Goal: Transaction & Acquisition: Purchase product/service

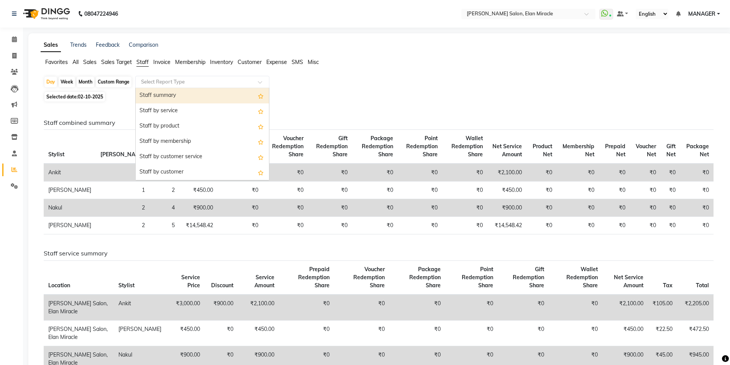
click at [174, 84] on input "text" at bounding box center [195, 82] width 110 height 8
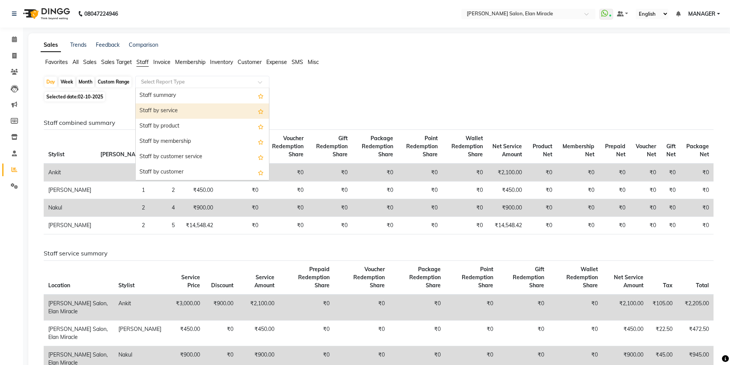
click at [176, 113] on div "Staff by service" at bounding box center [202, 110] width 133 height 15
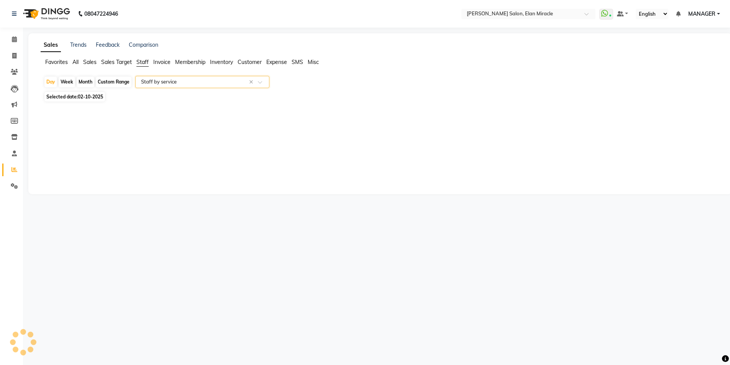
select select "full_report"
select select "csv"
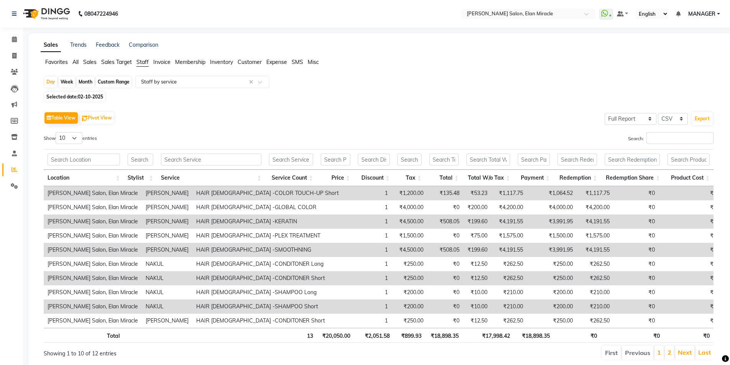
click at [99, 94] on span "Selected date: [DATE]" at bounding box center [74, 97] width 61 height 10
select select "10"
select select "2025"
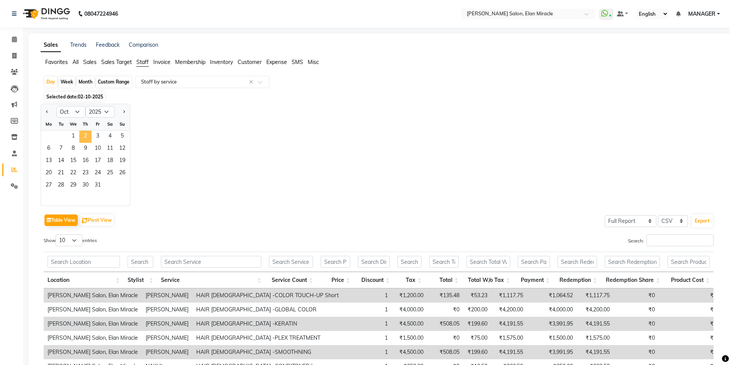
click at [88, 135] on span "2" at bounding box center [85, 137] width 12 height 12
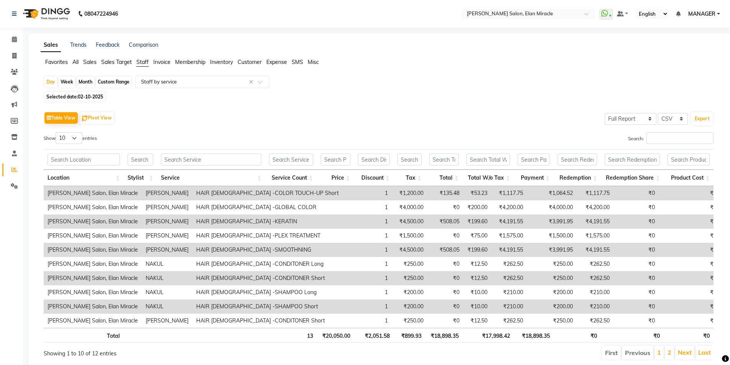
click at [670, 131] on div "Table View Pivot View Select Full Report Filtered Report Select CSV PDF Export …" at bounding box center [379, 235] width 670 height 251
click at [671, 136] on input "Search:" at bounding box center [680, 138] width 67 height 12
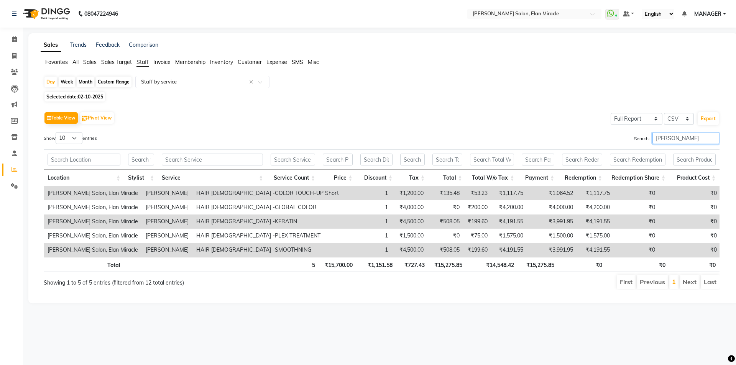
type input "[PERSON_NAME]"
click at [10, 173] on span at bounding box center [14, 170] width 13 height 9
click at [192, 66] on li "Membership" at bounding box center [190, 62] width 30 height 8
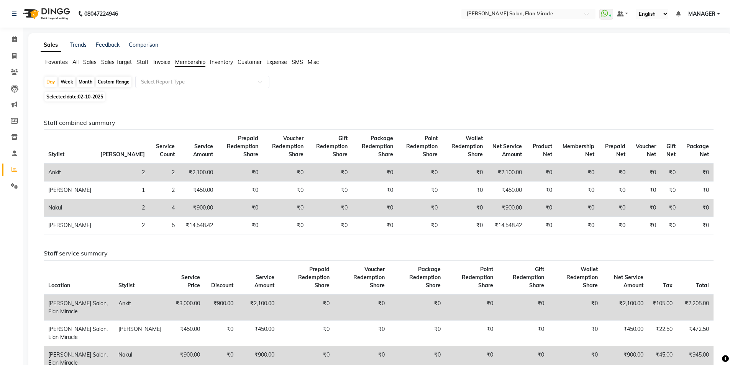
click at [93, 63] on span "Sales" at bounding box center [89, 62] width 13 height 7
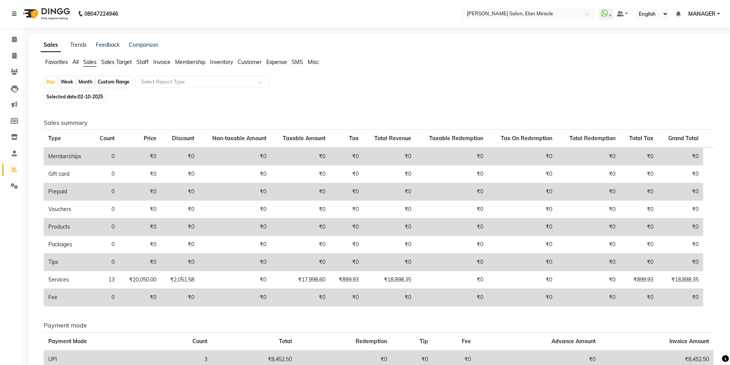
click at [102, 85] on div "Custom Range" at bounding box center [114, 82] width 36 height 11
select select "10"
select select "2025"
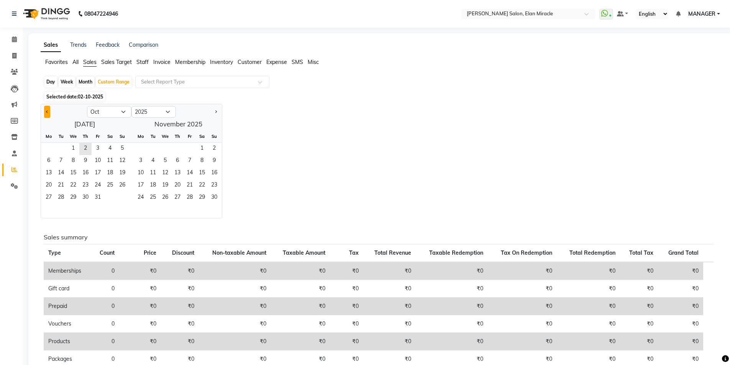
click at [44, 113] on button "Previous month" at bounding box center [47, 112] width 6 height 12
click at [46, 111] on button "Previous month" at bounding box center [47, 112] width 6 height 12
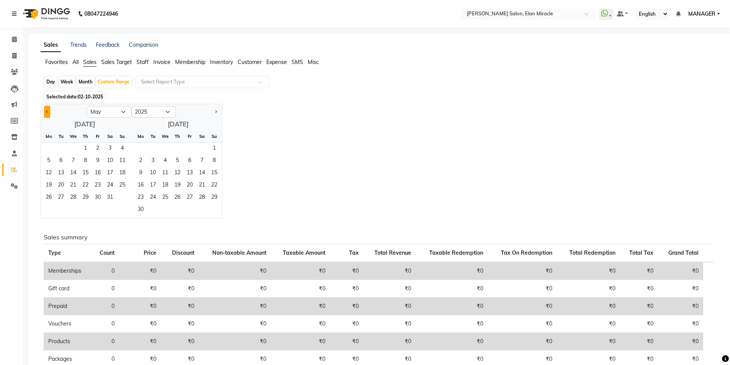
click at [46, 111] on button "Previous month" at bounding box center [47, 112] width 6 height 12
click at [109, 151] on span "1" at bounding box center [110, 149] width 12 height 12
click at [216, 112] on span "Next month" at bounding box center [215, 111] width 3 height 3
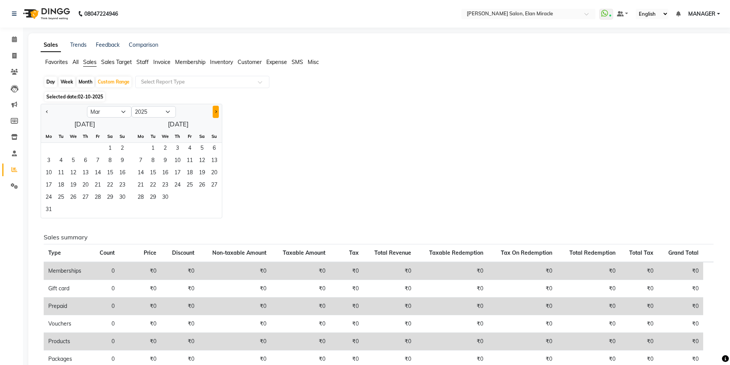
click at [216, 112] on span "Next month" at bounding box center [215, 111] width 3 height 3
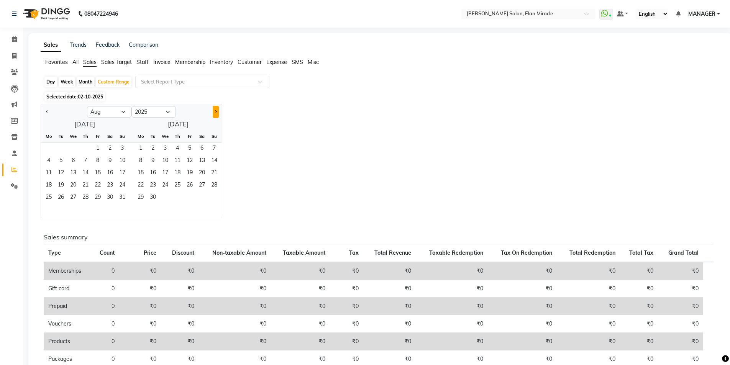
click at [216, 112] on span "Next month" at bounding box center [215, 111] width 3 height 3
select select "9"
click at [181, 195] on span "30" at bounding box center [177, 198] width 12 height 12
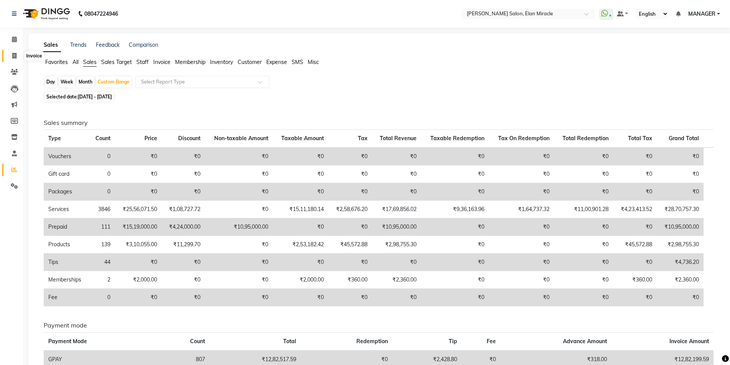
click at [15, 58] on icon at bounding box center [14, 56] width 4 height 6
select select "7738"
select select "service"
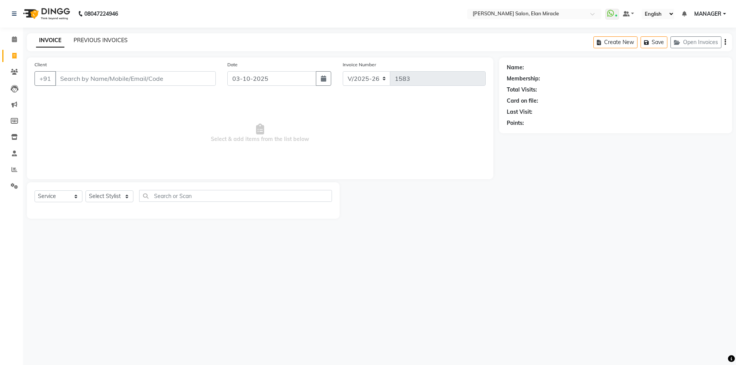
click at [104, 43] on link "PREVIOUS INVOICES" at bounding box center [101, 40] width 54 height 7
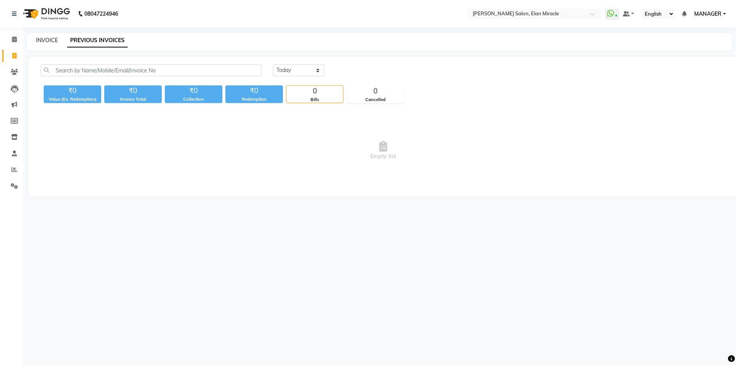
click at [49, 43] on link "INVOICE" at bounding box center [47, 40] width 22 height 7
select select "7738"
select select "service"
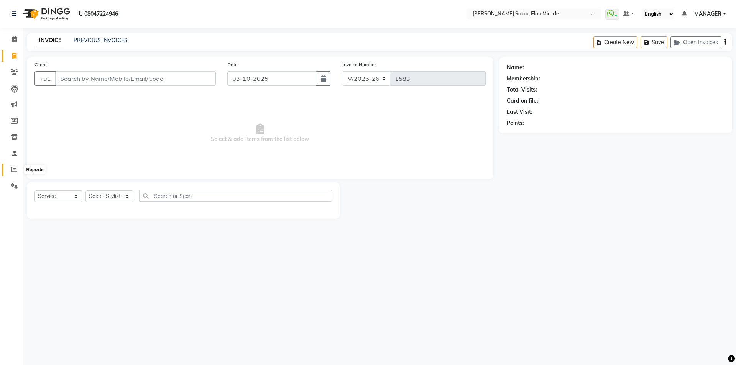
click at [10, 167] on span at bounding box center [14, 170] width 13 height 9
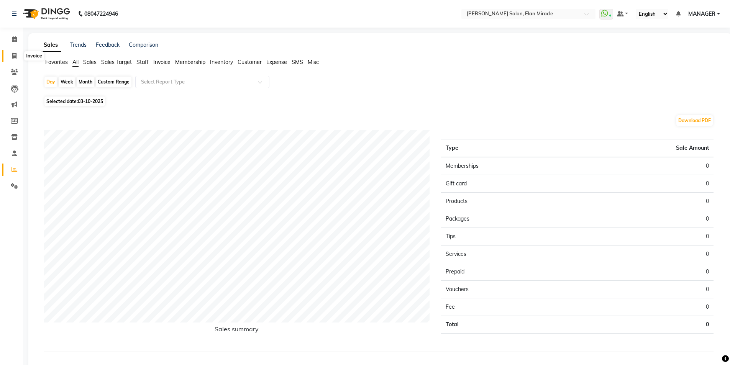
click at [13, 59] on span at bounding box center [14, 56] width 13 height 9
select select "service"
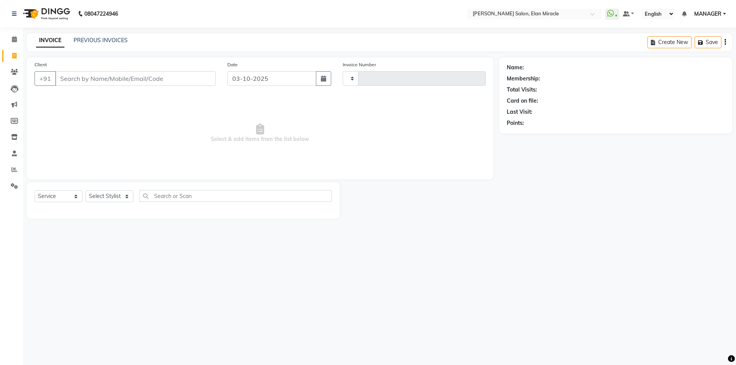
type input "1583"
select select "7738"
click at [12, 170] on icon at bounding box center [14, 170] width 6 height 6
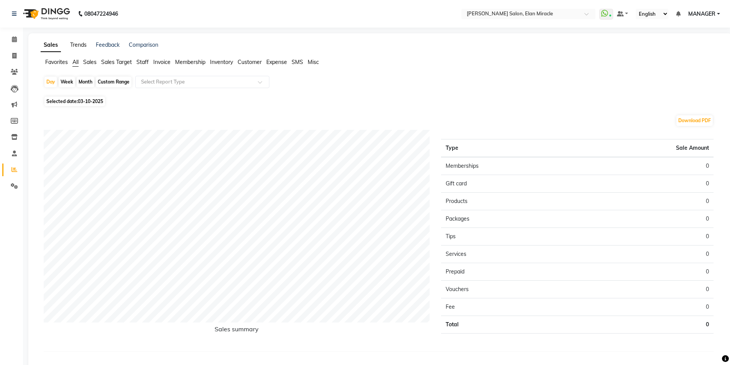
click at [80, 46] on link "Trends" at bounding box center [78, 44] width 16 height 7
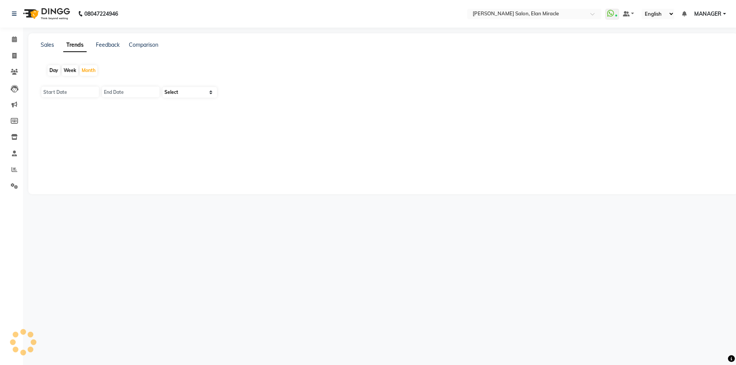
type input "01-10-2025"
type input "[DATE]"
select select "by_client"
drag, startPoint x: 45, startPoint y: 48, endPoint x: 26, endPoint y: 57, distance: 20.7
click at [44, 48] on link "Sales" at bounding box center [47, 44] width 13 height 7
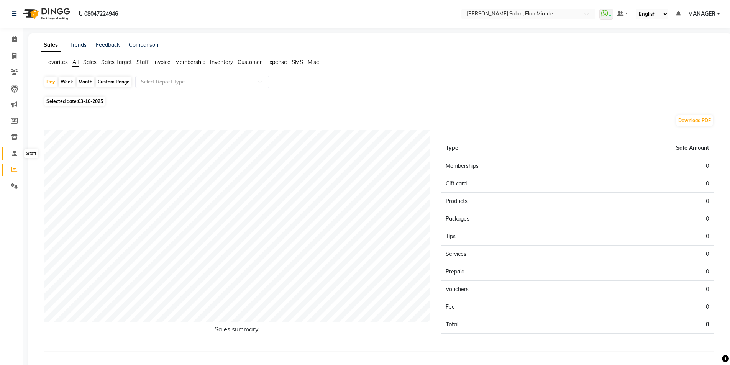
click at [13, 151] on icon at bounding box center [14, 154] width 5 height 6
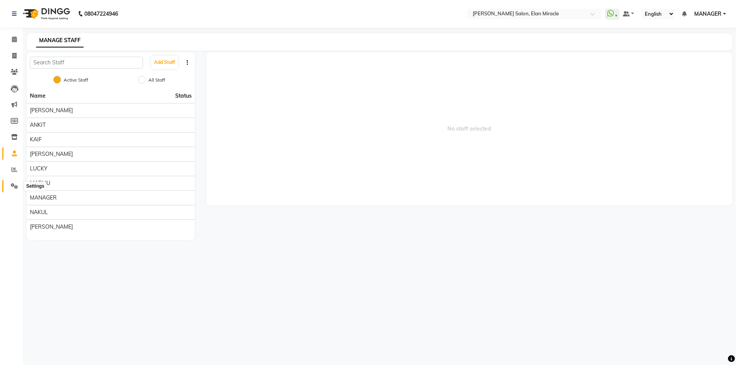
click at [11, 184] on icon at bounding box center [14, 186] width 7 height 6
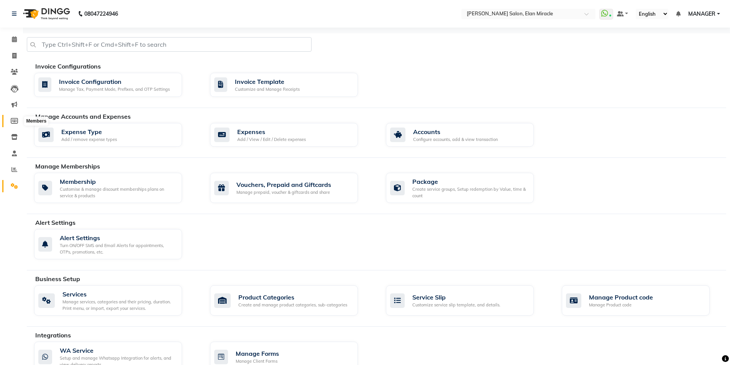
click at [14, 122] on icon at bounding box center [14, 121] width 7 height 6
select select
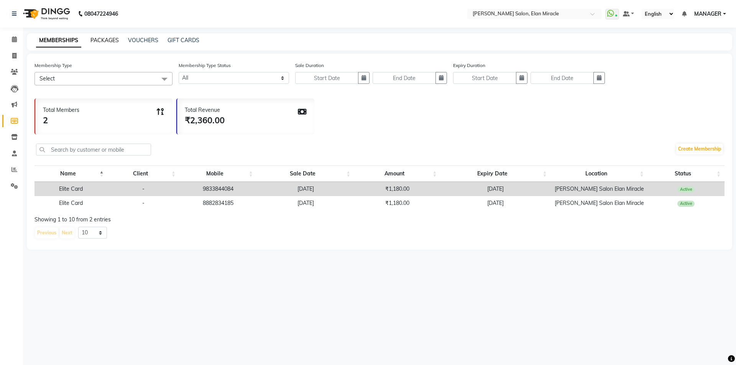
click at [103, 38] on link "PACKAGES" at bounding box center [104, 40] width 28 height 7
select select
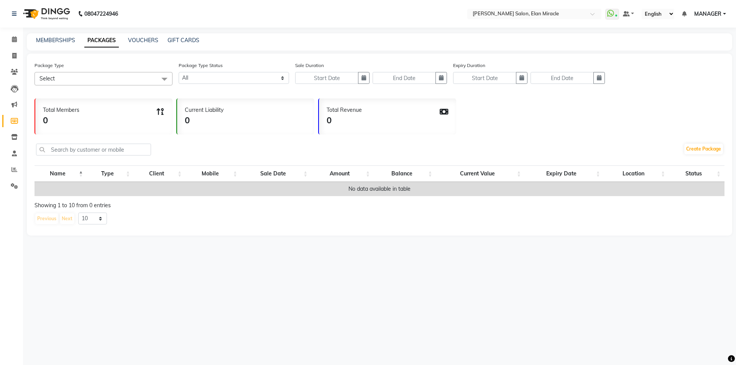
click at [77, 82] on span "Select" at bounding box center [103, 78] width 138 height 13
click at [20, 139] on span at bounding box center [14, 137] width 13 height 9
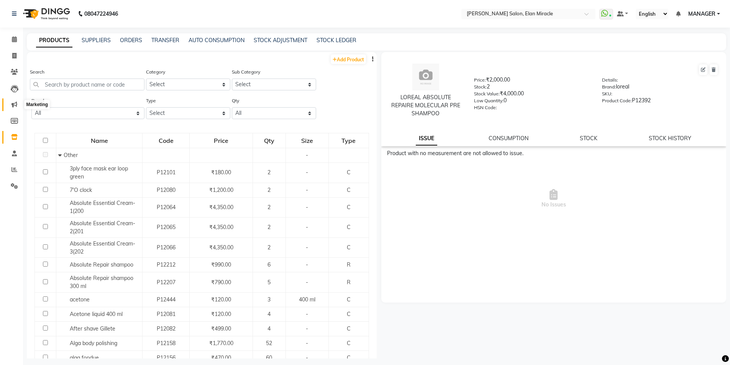
click at [16, 105] on icon at bounding box center [14, 105] width 6 height 6
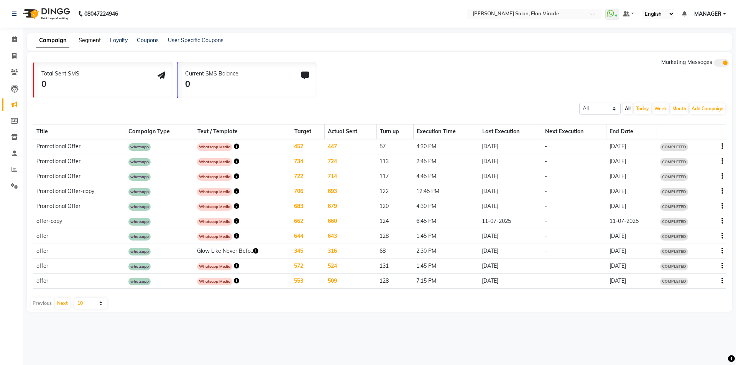
click at [88, 37] on link "Segment" at bounding box center [90, 40] width 22 height 7
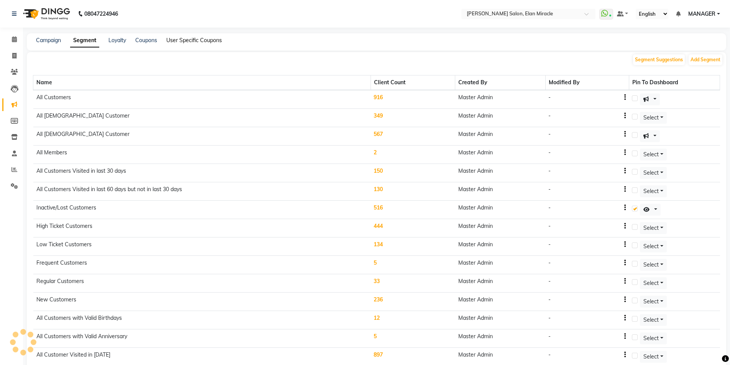
click at [179, 40] on link "User Specific Coupons" at bounding box center [194, 40] width 56 height 7
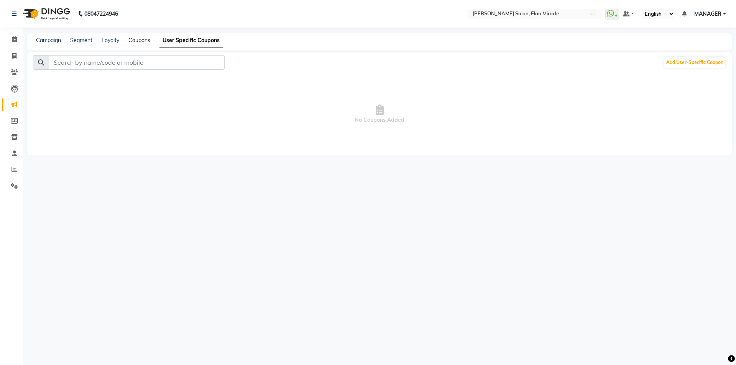
click at [140, 39] on link "Coupons" at bounding box center [139, 40] width 22 height 7
click at [106, 38] on link "Loyalty" at bounding box center [111, 40] width 18 height 7
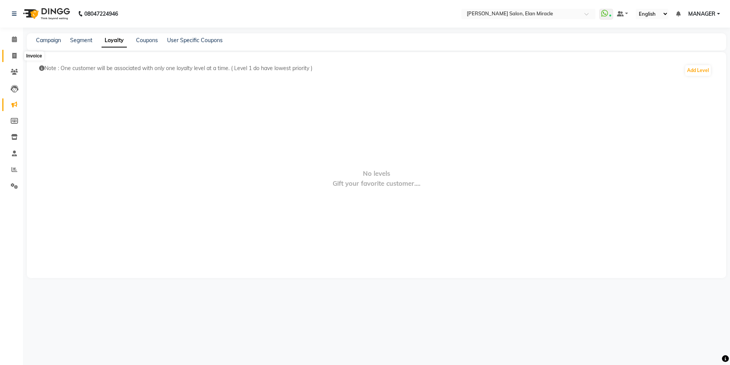
click at [11, 55] on span at bounding box center [14, 56] width 13 height 9
select select "service"
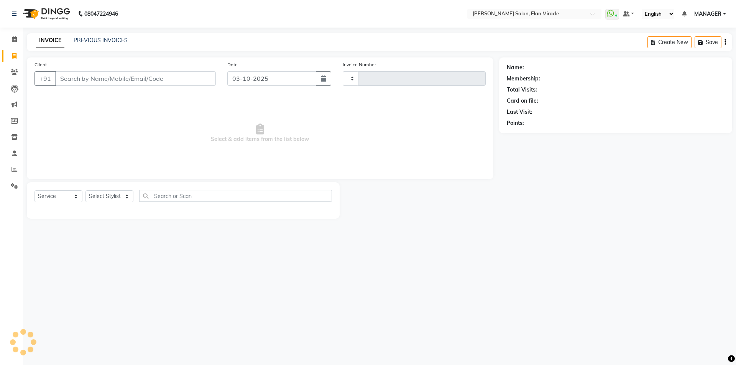
type input "1583"
select select "7738"
click at [10, 38] on span at bounding box center [14, 39] width 13 height 9
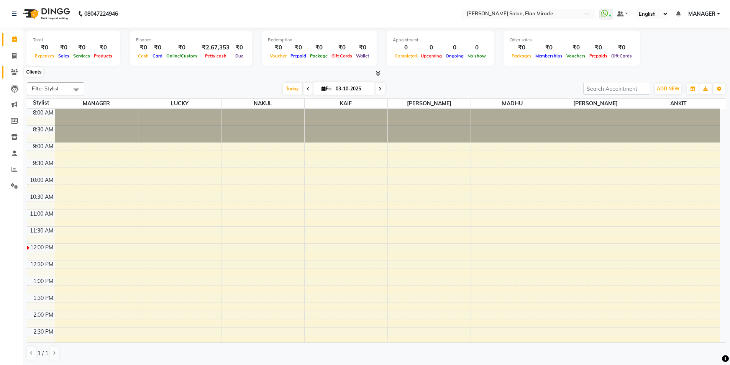
click at [13, 70] on icon at bounding box center [14, 72] width 7 height 6
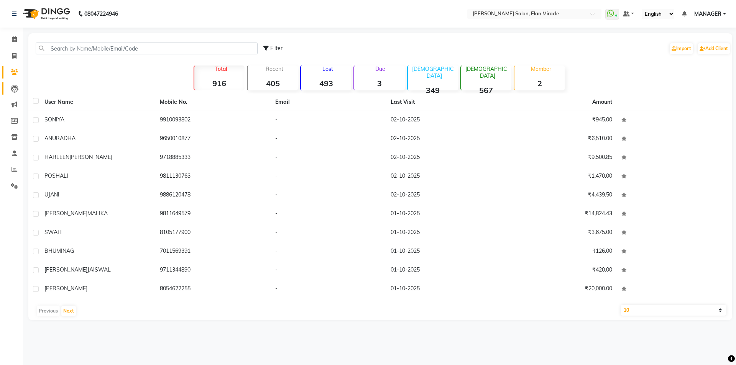
click at [15, 90] on icon at bounding box center [15, 89] width 8 height 8
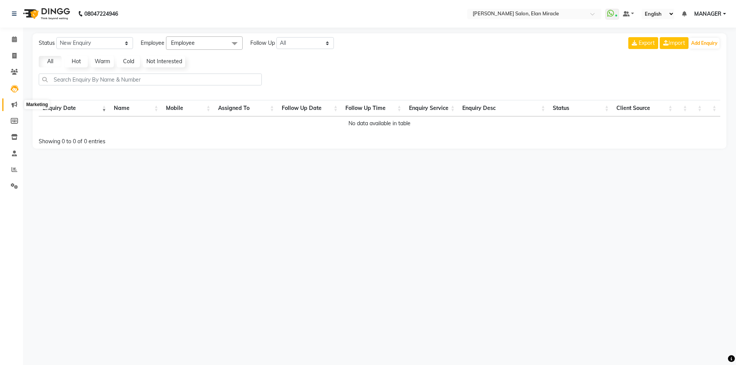
click at [13, 105] on icon at bounding box center [14, 105] width 6 height 6
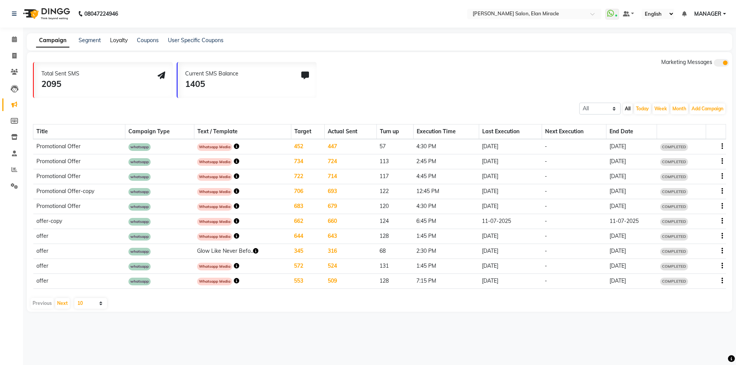
click at [122, 38] on link "Loyalty" at bounding box center [119, 40] width 18 height 7
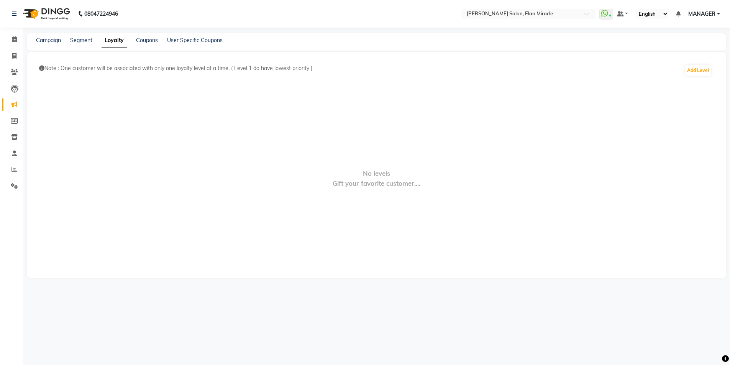
click at [145, 44] on div "Coupons" at bounding box center [147, 40] width 22 height 8
click at [14, 123] on icon at bounding box center [14, 121] width 7 height 6
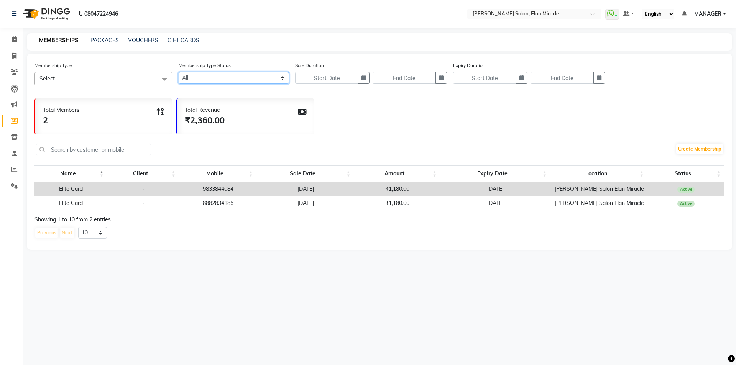
click at [192, 77] on select "Active Expired All" at bounding box center [234, 78] width 110 height 12
click at [179, 72] on select "Active Expired All" at bounding box center [234, 78] width 110 height 12
click at [217, 76] on select "Active Expired All" at bounding box center [234, 78] width 110 height 12
click at [179, 72] on select "Active Expired All" at bounding box center [234, 78] width 110 height 12
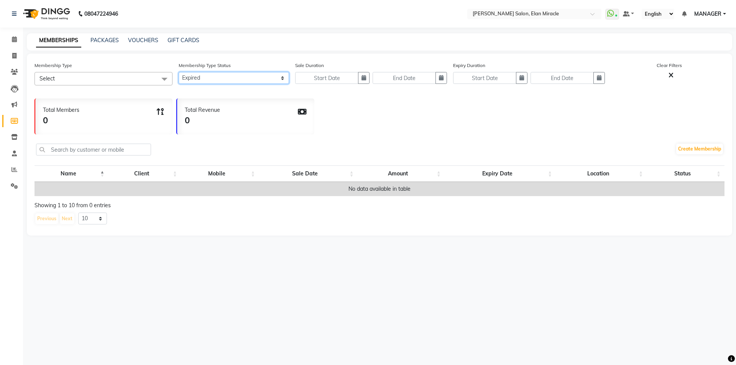
click at [224, 77] on select "Active Expired All" at bounding box center [234, 78] width 110 height 12
select select "true"
click at [179, 72] on select "Active Expired All" at bounding box center [234, 78] width 110 height 12
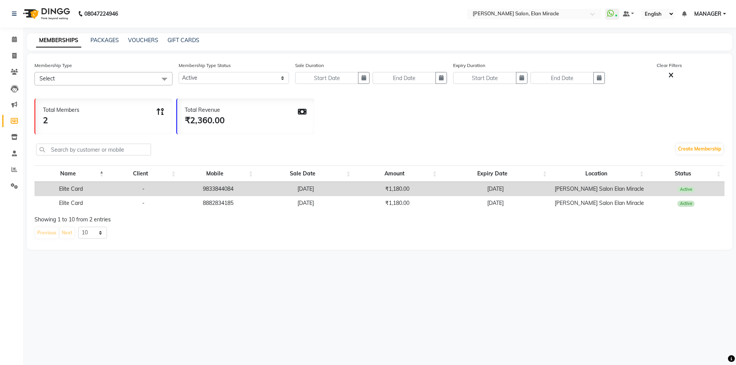
click at [117, 81] on span "Select" at bounding box center [103, 78] width 138 height 13
click at [44, 102] on div "Select All" at bounding box center [104, 100] width 130 height 8
checkbox input "true"
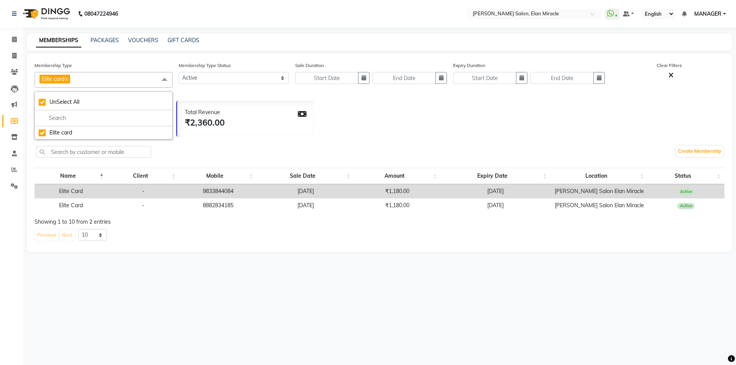
drag, startPoint x: 593, startPoint y: 142, endPoint x: 542, endPoint y: 144, distance: 51.0
click at [591, 143] on div "Create Membership" at bounding box center [379, 153] width 690 height 26
click at [13, 170] on icon at bounding box center [14, 170] width 6 height 6
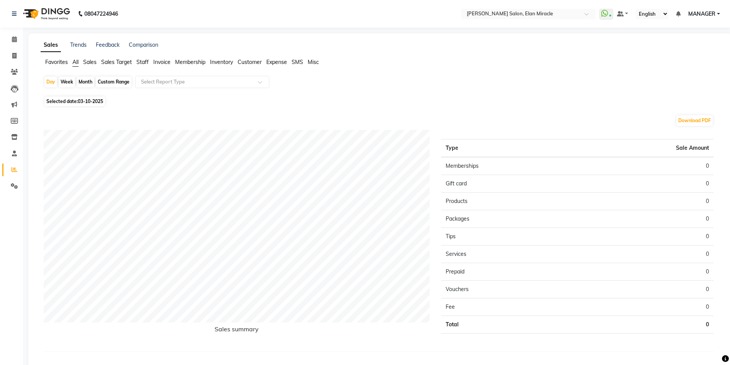
click at [199, 61] on span "Membership" at bounding box center [190, 62] width 30 height 7
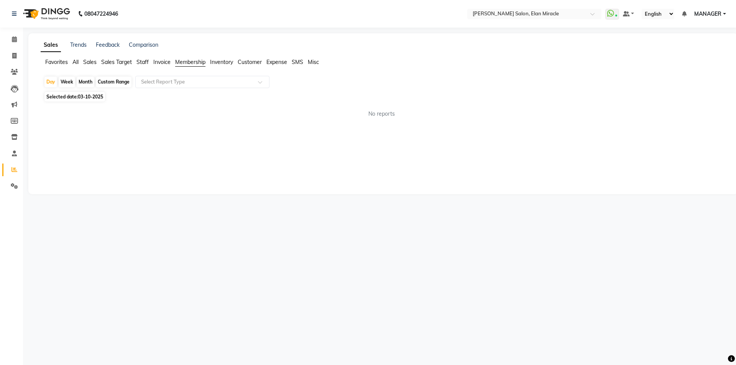
click at [158, 61] on span "Invoice" at bounding box center [161, 62] width 17 height 7
click at [88, 59] on span "Sales" at bounding box center [89, 62] width 13 height 7
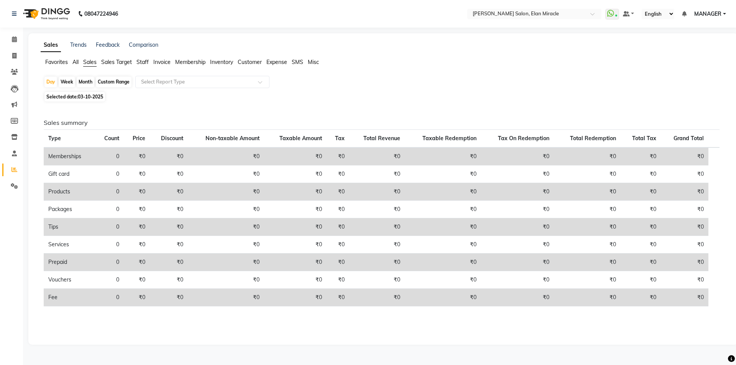
click at [49, 61] on span "Favorites" at bounding box center [56, 62] width 23 height 7
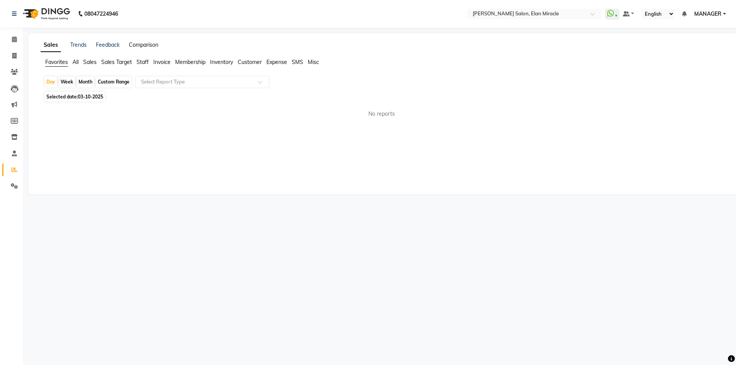
click at [135, 44] on link "Comparison" at bounding box center [144, 44] width 30 height 7
select select "single_date"
select select "single_date_dash"
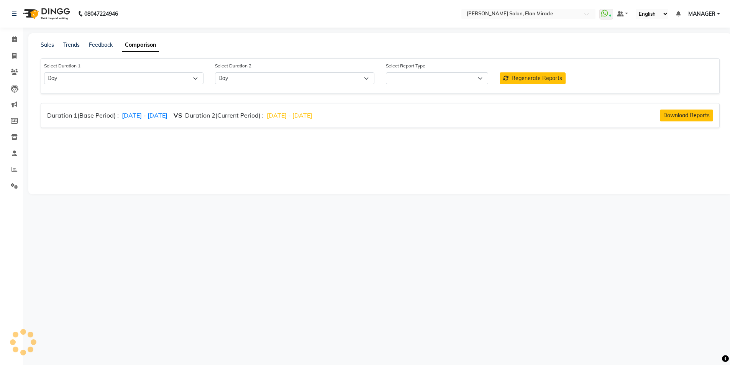
select select "comparison_report"
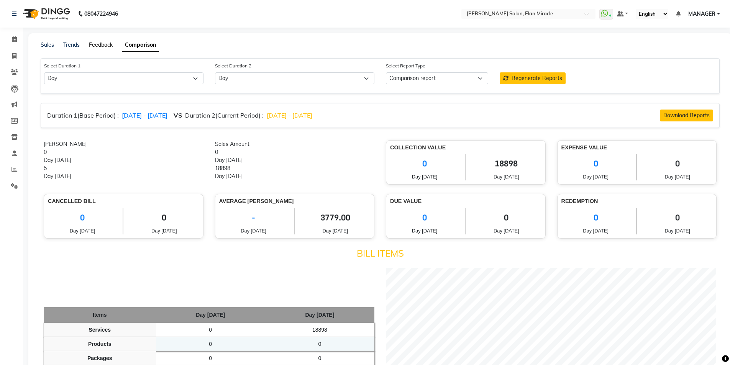
click at [101, 44] on link "Feedback" at bounding box center [101, 44] width 24 height 7
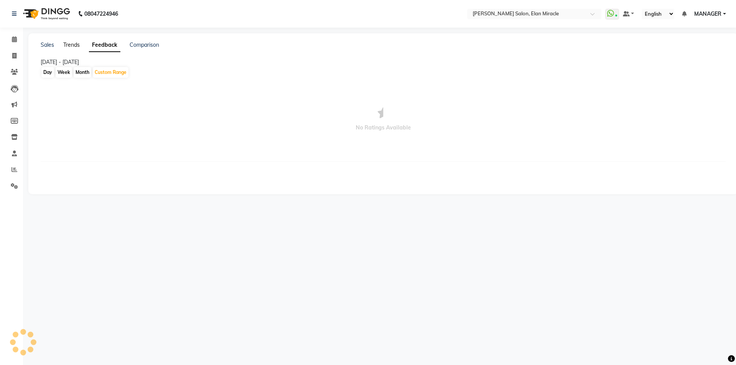
click at [75, 45] on link "Trends" at bounding box center [71, 44] width 16 height 7
select select "by_client"
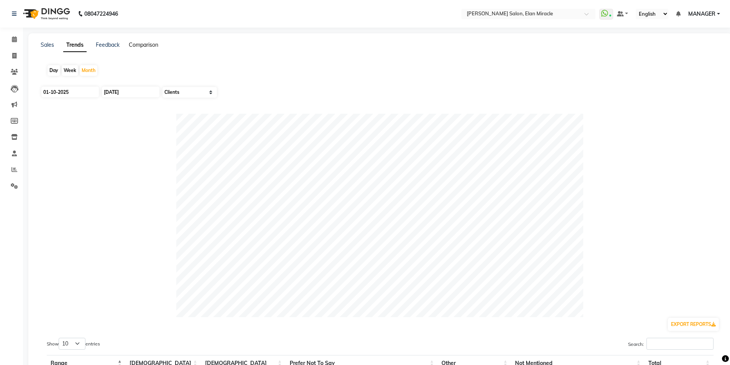
click at [150, 44] on link "Comparison" at bounding box center [144, 44] width 30 height 7
select select "single_date"
select select "single_date_dash"
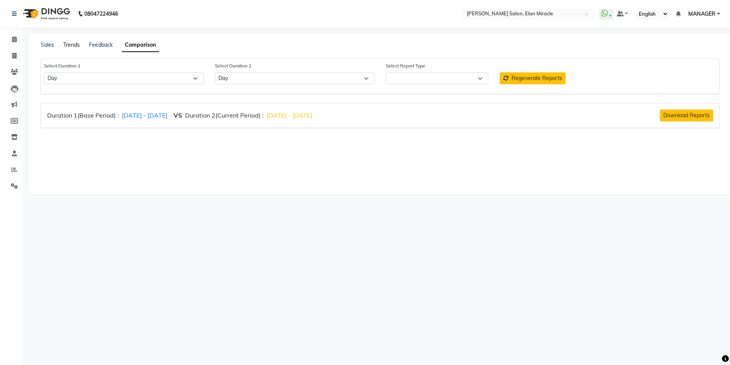
select select "comparison_report"
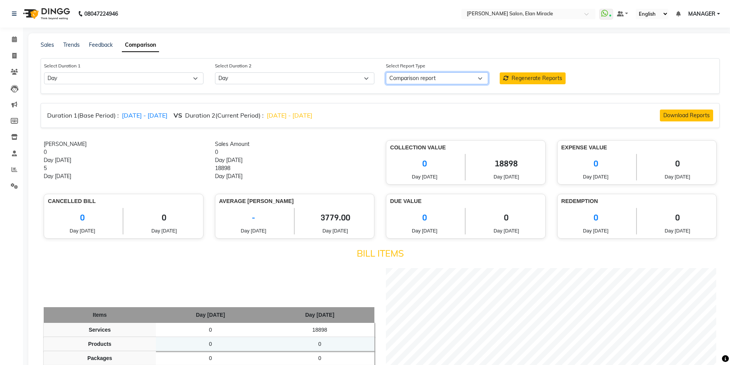
click at [418, 79] on select "Comparison report" at bounding box center [437, 78] width 102 height 12
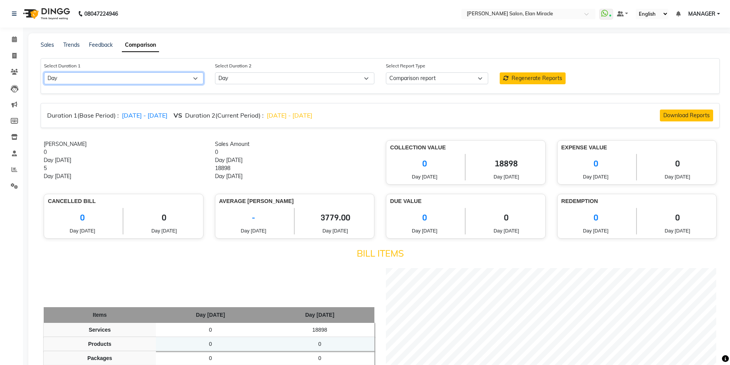
click at [120, 81] on select "Select Day Week Month Custom" at bounding box center [123, 78] width 159 height 12
select select "custom"
click at [44, 72] on select "Select Day Week Month Custom" at bounding box center [123, 78] width 159 height 12
select select "10"
select select "2025"
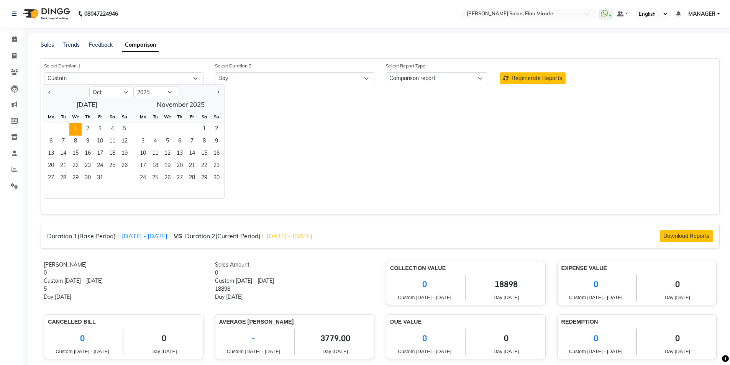
drag, startPoint x: 77, startPoint y: 129, endPoint x: 79, endPoint y: 133, distance: 4.1
click at [77, 130] on span "1" at bounding box center [75, 129] width 12 height 12
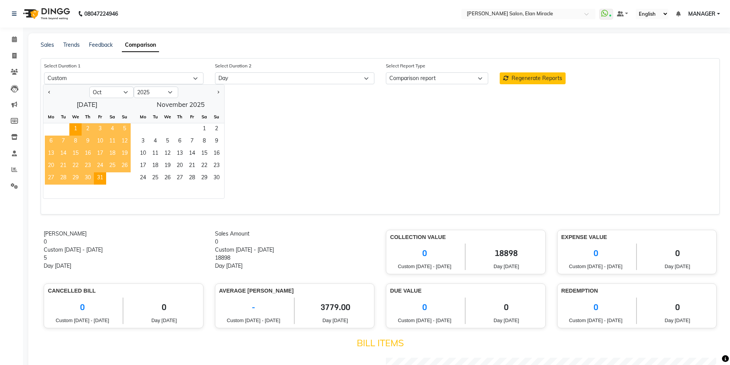
click at [102, 177] on span "31" at bounding box center [100, 178] width 12 height 12
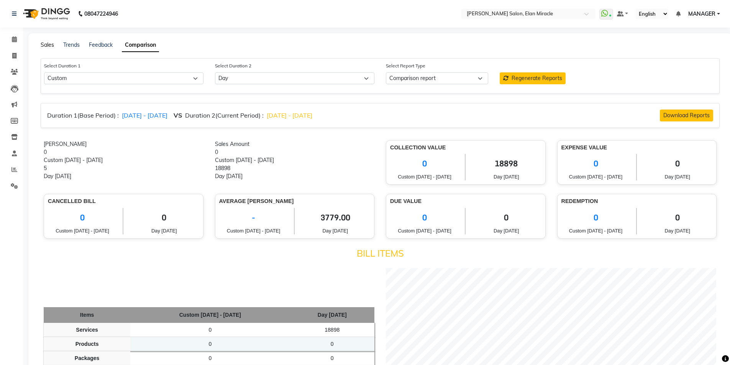
click at [47, 45] on link "Sales" at bounding box center [47, 44] width 13 height 7
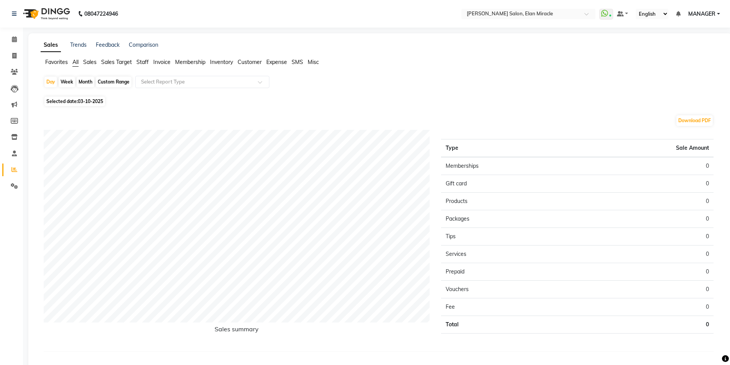
click at [315, 62] on span "Misc" at bounding box center [313, 62] width 11 height 7
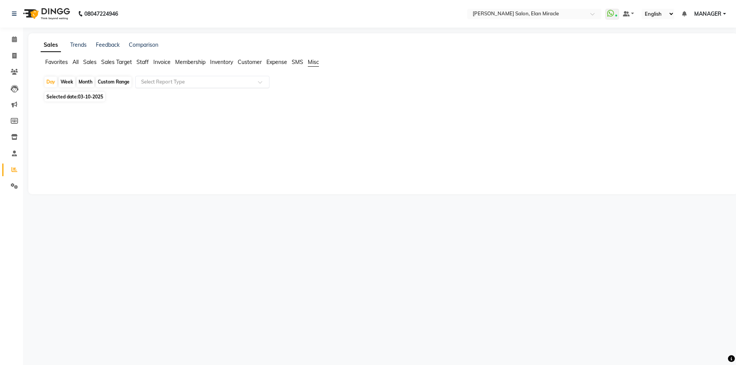
click at [176, 79] on input "text" at bounding box center [195, 82] width 110 height 8
click at [88, 64] on span "Sales" at bounding box center [89, 62] width 13 height 7
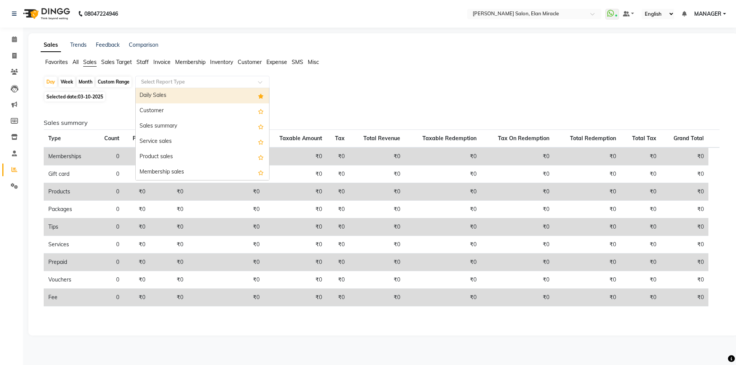
click at [179, 81] on input "text" at bounding box center [195, 82] width 110 height 8
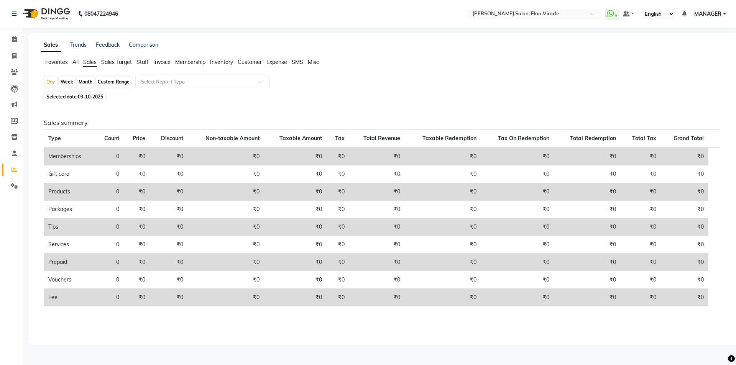
click at [72, 99] on span "Selected date: 03-10-2025" at bounding box center [74, 97] width 61 height 10
select select "10"
select select "2025"
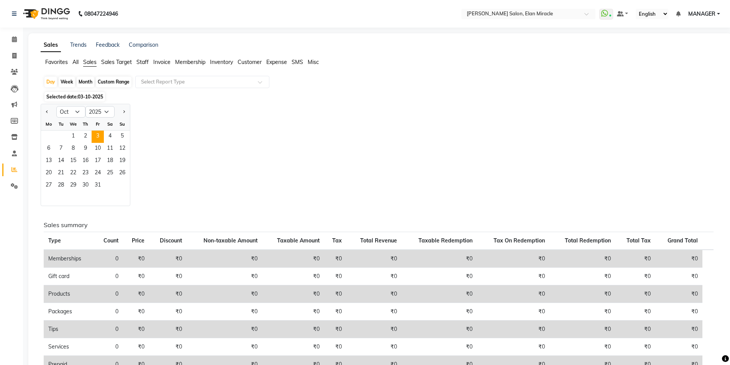
click at [108, 84] on div "Custom Range" at bounding box center [114, 82] width 36 height 11
select select "10"
select select "2025"
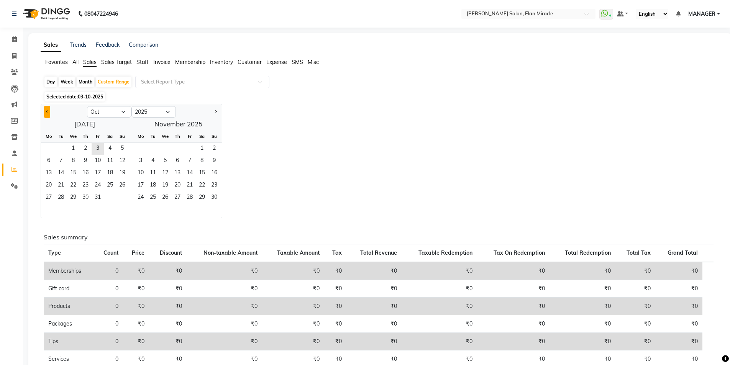
click at [45, 112] on button "Previous month" at bounding box center [47, 112] width 6 height 12
click at [46, 112] on button "Previous month" at bounding box center [47, 112] width 6 height 12
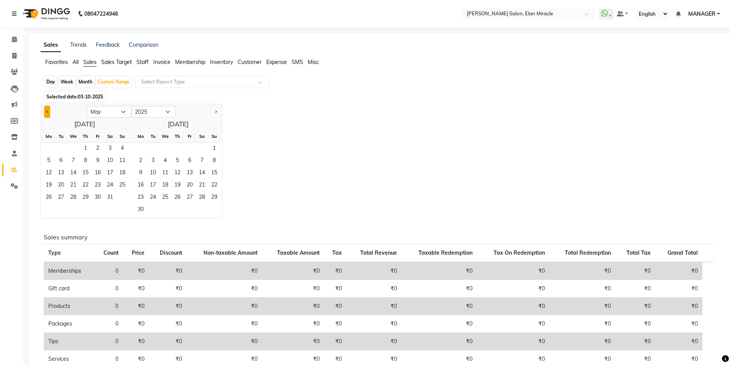
click at [46, 112] on span "Previous month" at bounding box center [47, 111] width 3 height 3
click at [114, 149] on span "1" at bounding box center [110, 149] width 12 height 12
click at [215, 111] on span "Next month" at bounding box center [215, 111] width 3 height 3
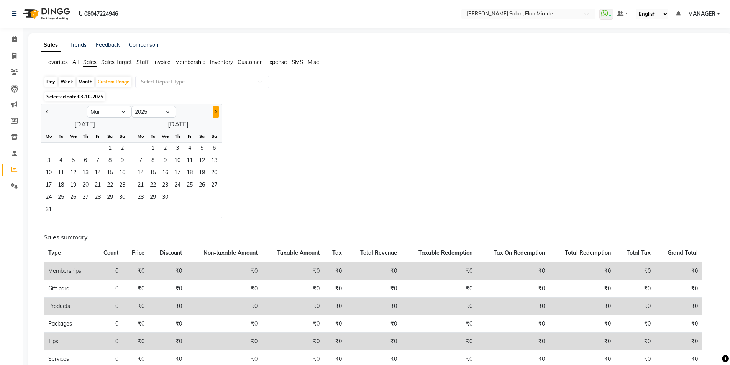
click at [215, 111] on span "Next month" at bounding box center [215, 111] width 3 height 3
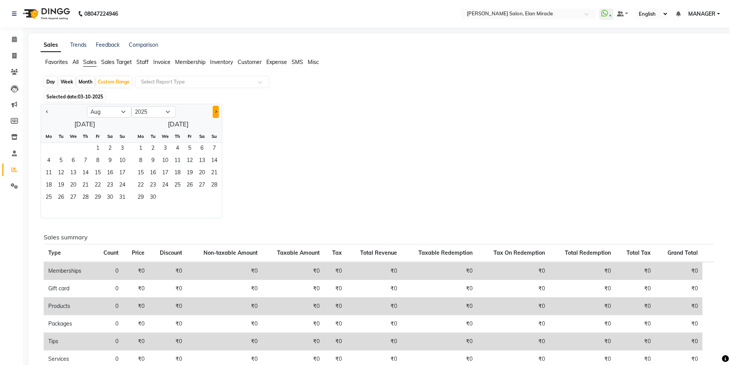
click at [215, 111] on span "Next month" at bounding box center [215, 111] width 3 height 3
select select "9"
click at [64, 197] on span "30" at bounding box center [61, 198] width 12 height 12
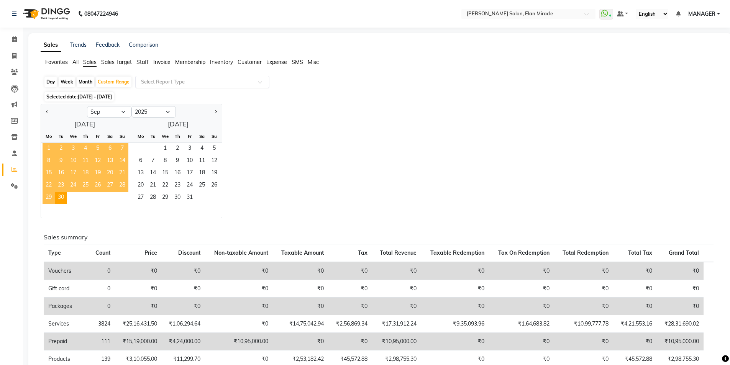
click at [193, 87] on div "Select Report Type" at bounding box center [202, 82] width 134 height 12
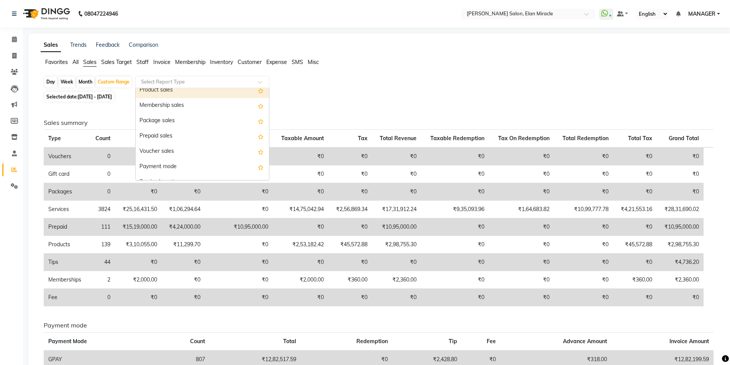
scroll to position [77, 0]
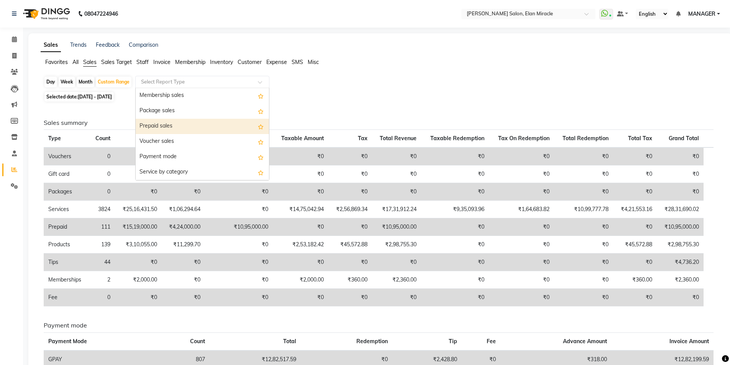
click at [185, 128] on div "Prepaid sales" at bounding box center [202, 126] width 133 height 15
select select "full_report"
select select "csv"
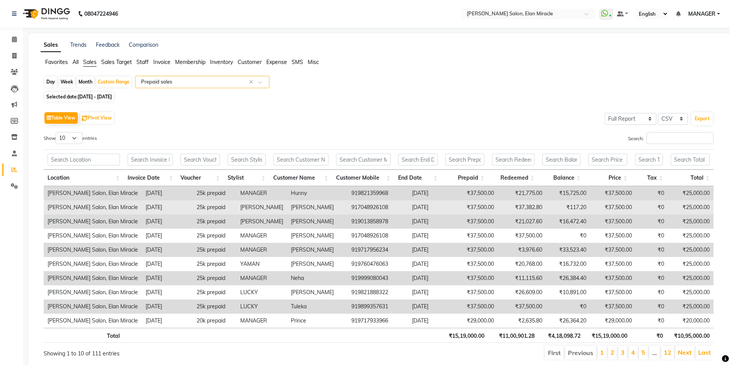
scroll to position [26, 0]
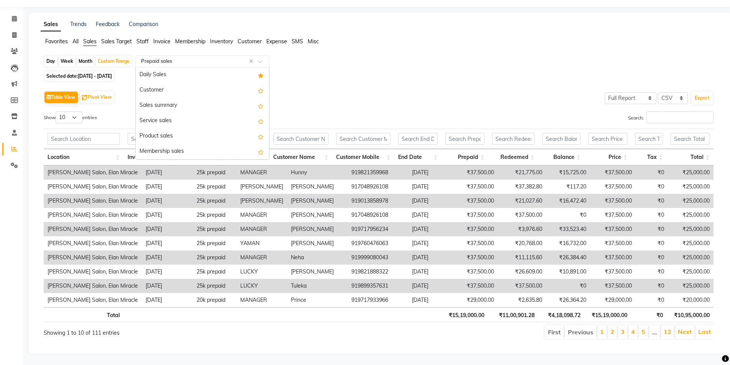
click at [202, 57] on input "text" at bounding box center [195, 61] width 110 height 8
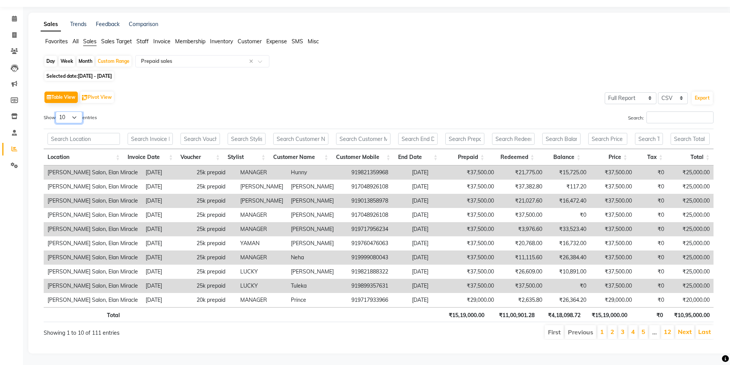
click at [66, 114] on select "10 25 50 100" at bounding box center [69, 118] width 27 height 12
select select "100"
click at [57, 112] on select "10 25 50 100" at bounding box center [69, 118] width 27 height 12
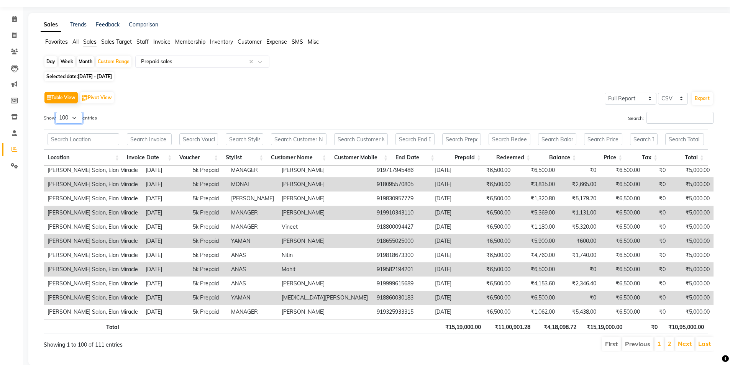
scroll to position [38, 0]
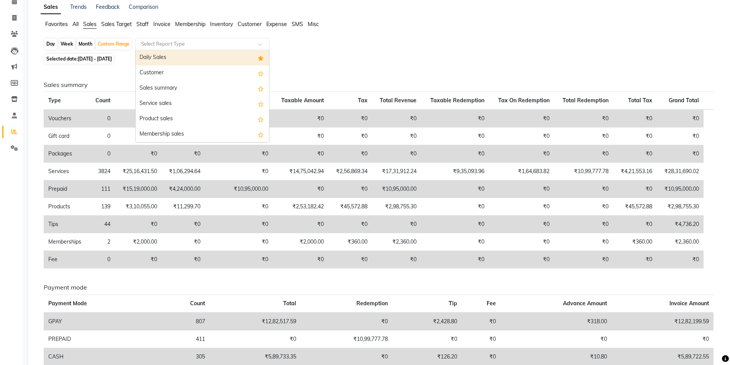
click at [219, 46] on input "text" at bounding box center [195, 44] width 110 height 8
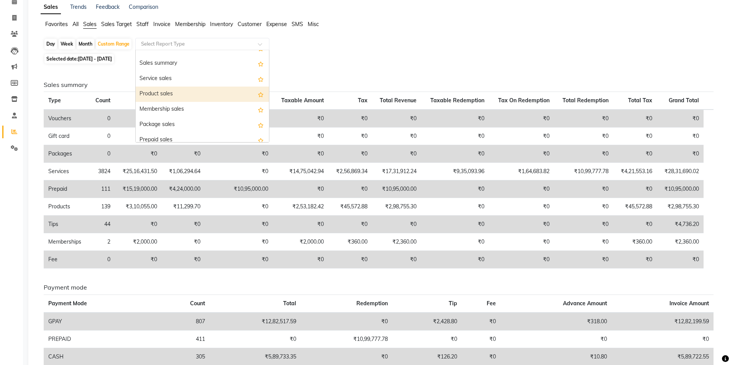
scroll to position [38, 0]
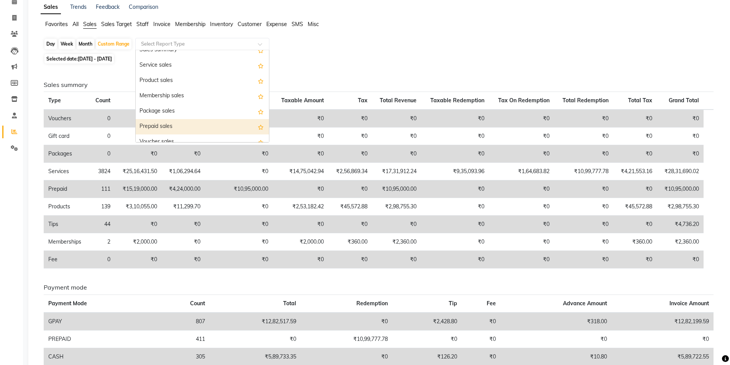
click at [189, 125] on div "Prepaid sales" at bounding box center [202, 126] width 133 height 15
select select "full_report"
select select "csv"
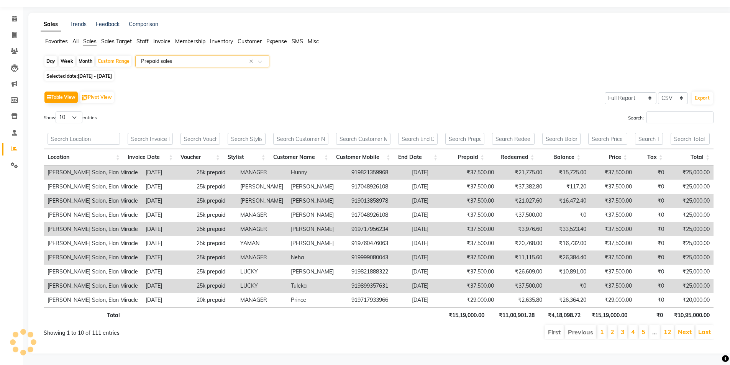
scroll to position [0, 0]
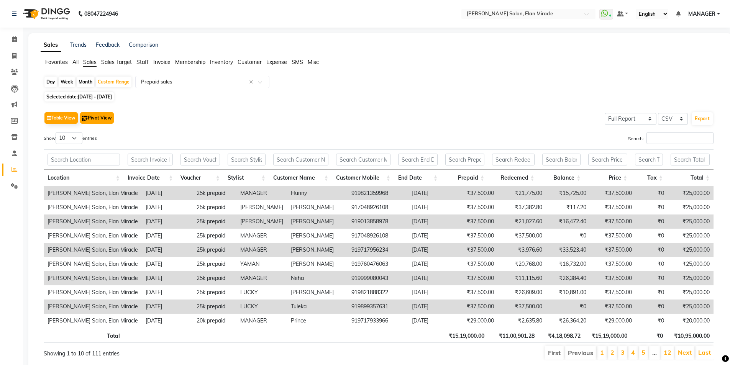
click at [102, 118] on button "Pivot View" at bounding box center [97, 117] width 34 height 11
select select "full_report"
select select "csv"
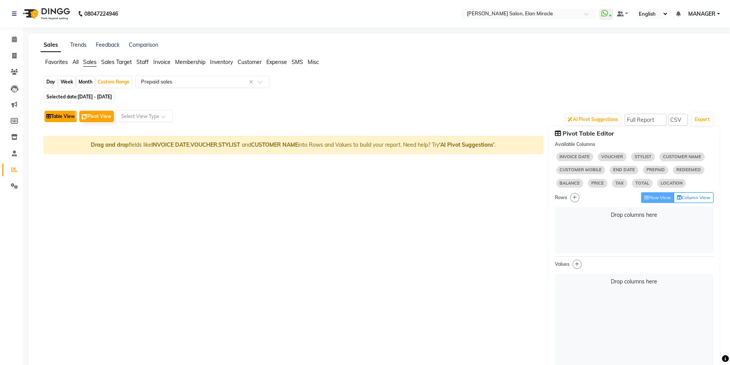
click at [76, 118] on button "Table View" at bounding box center [60, 116] width 33 height 11
select select "full_report"
select select "csv"
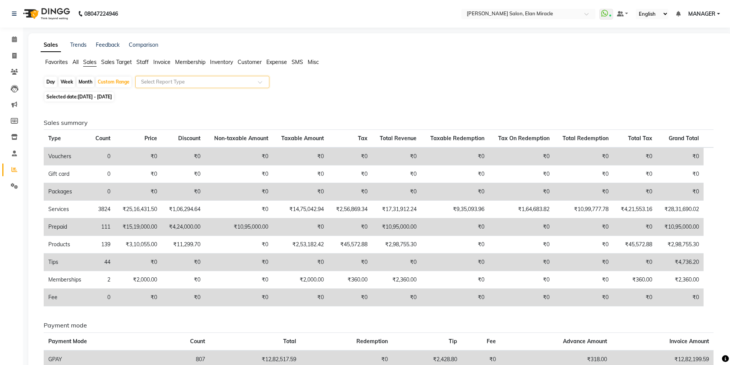
click at [196, 80] on input "text" at bounding box center [195, 82] width 110 height 8
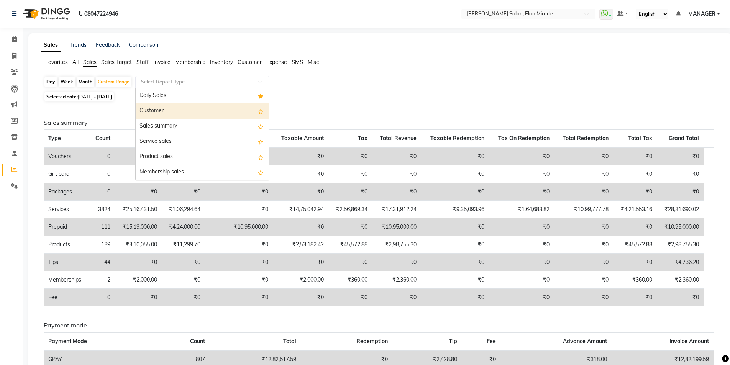
click at [187, 110] on div "Customer" at bounding box center [202, 110] width 133 height 15
select select "full_report"
select select "csv"
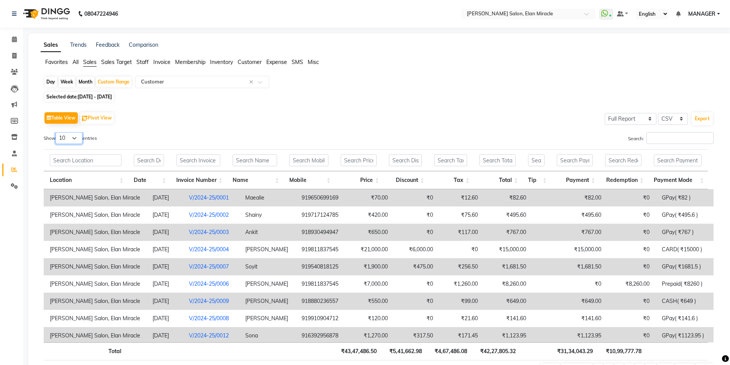
click at [73, 136] on select "10 25 50 100" at bounding box center [69, 138] width 27 height 12
select select "100"
click at [57, 132] on select "10 25 50 100" at bounding box center [69, 138] width 27 height 12
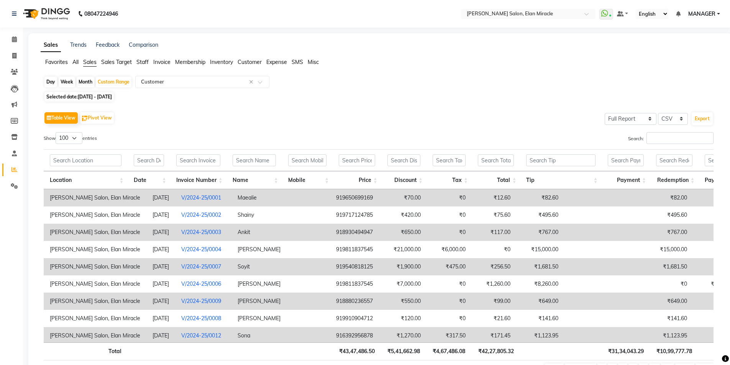
click at [253, 64] on span "Customer" at bounding box center [250, 62] width 24 height 7
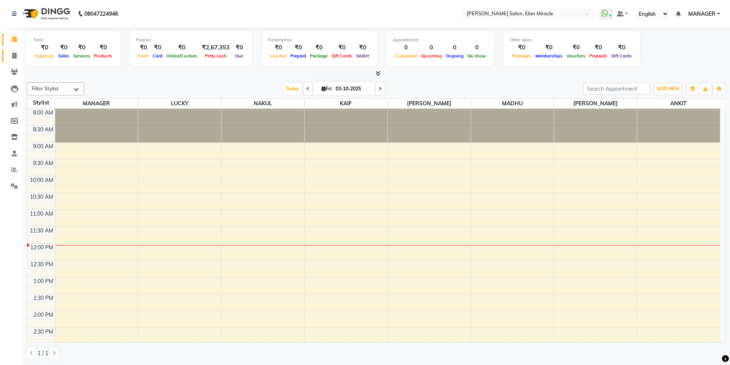
click at [16, 57] on li "Invoice" at bounding box center [11, 56] width 23 height 16
click at [14, 57] on icon at bounding box center [14, 56] width 4 height 6
select select "service"
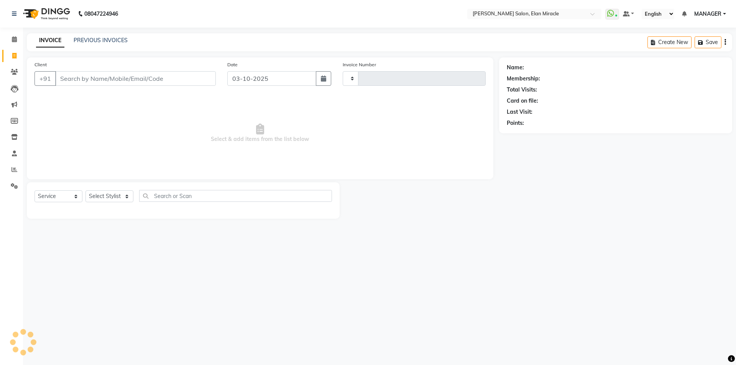
type input "1583"
select select "7738"
click at [133, 197] on select "Select Stylist" at bounding box center [109, 196] width 48 height 12
select select "69362"
click at [85, 190] on select "Select Stylist Anchal Mishra ANKIT KAIF KOMAL LUCKY MADHU MANAGER NAKUL SAURAV" at bounding box center [109, 196] width 48 height 12
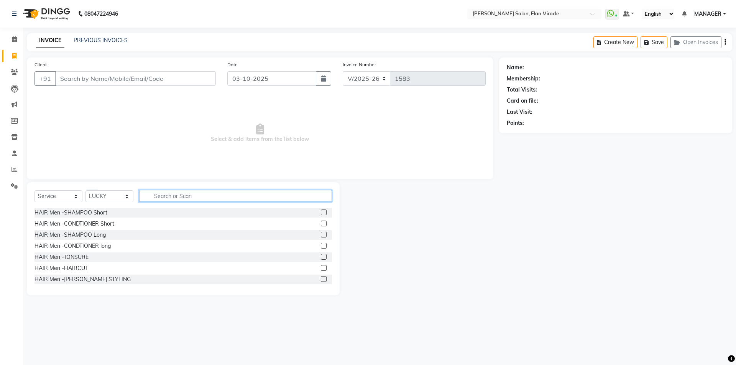
click at [183, 192] on input "text" at bounding box center [235, 196] width 193 height 12
type input "hair"
click at [321, 268] on label at bounding box center [324, 268] width 6 height 6
click at [321, 268] on input "checkbox" at bounding box center [323, 268] width 5 height 5
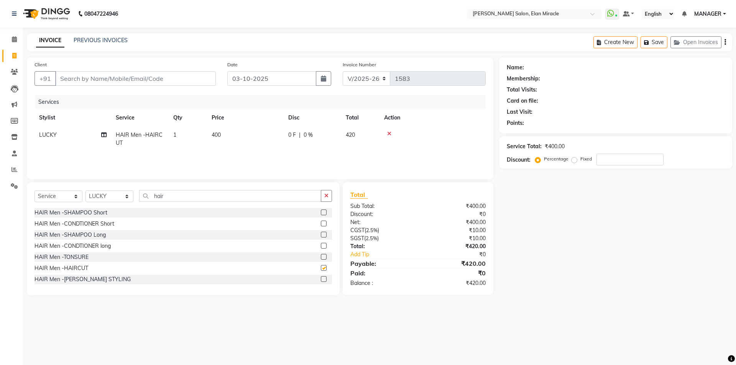
checkbox input "false"
click at [321, 281] on label at bounding box center [324, 279] width 6 height 6
click at [321, 281] on input "checkbox" at bounding box center [323, 279] width 5 height 5
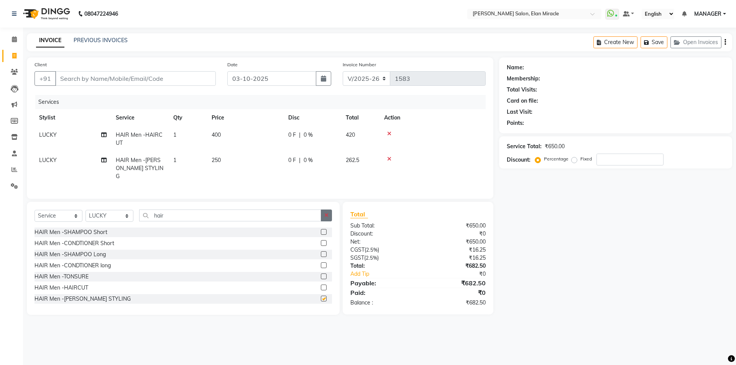
checkbox input "false"
click at [325, 213] on icon "button" at bounding box center [326, 215] width 4 height 5
click at [444, 51] on div "INVOICE PREVIOUS INVOICES Create New Save Open Invoices" at bounding box center [379, 42] width 705 height 18
click at [186, 78] on input "Client" at bounding box center [135, 78] width 161 height 15
type input "7"
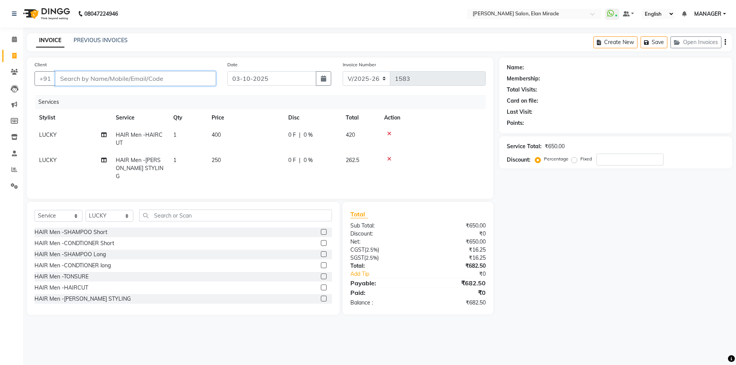
type input "0"
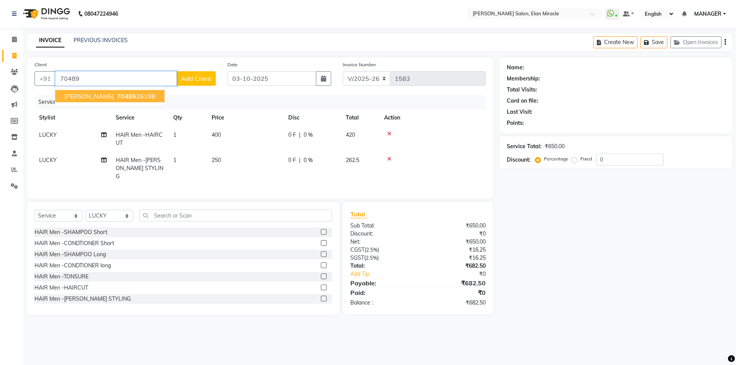
click at [123, 97] on ngb-highlight "70489 26108" at bounding box center [135, 96] width 40 height 8
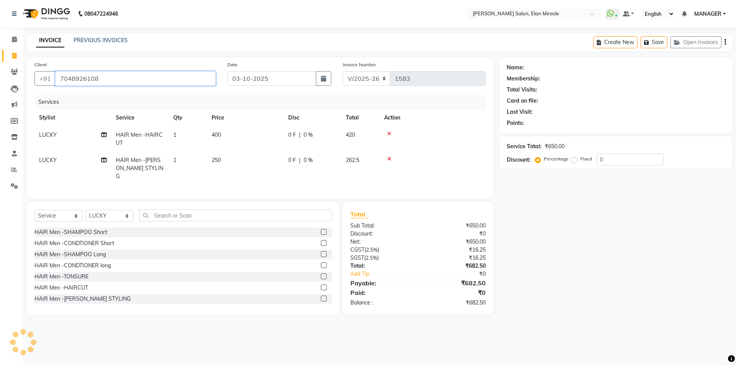
type input "7048926108"
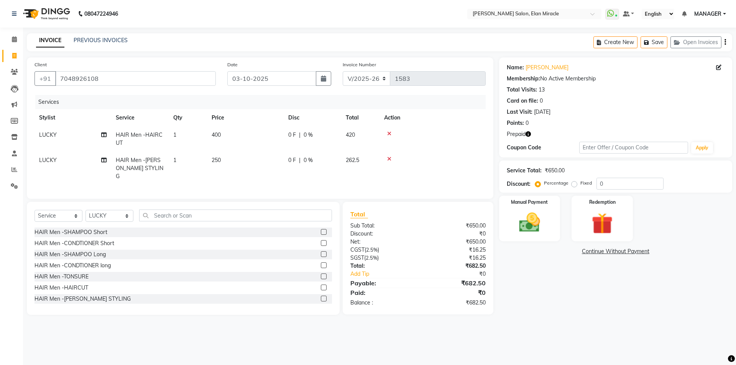
click at [525, 136] on span "Prepaid" at bounding box center [516, 134] width 19 height 8
click at [529, 136] on icon "button" at bounding box center [527, 133] width 5 height 5
click at [587, 226] on img at bounding box center [602, 223] width 36 height 27
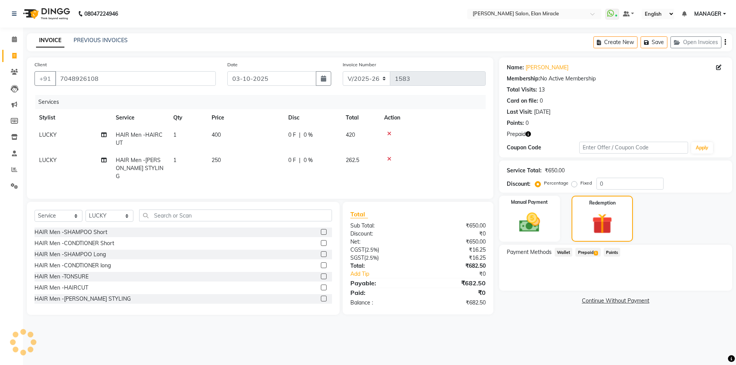
click at [588, 252] on span "Prepaid 1" at bounding box center [587, 252] width 25 height 9
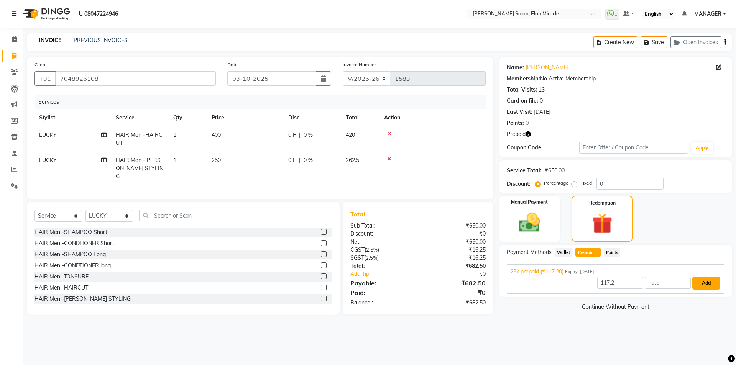
click at [713, 284] on button "Add" at bounding box center [706, 283] width 28 height 13
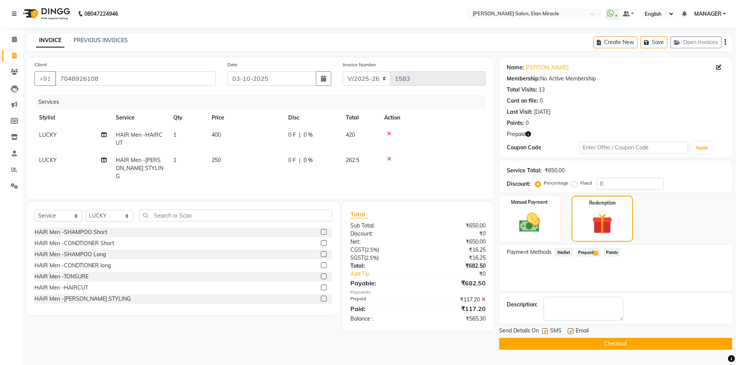
click at [631, 343] on button "Checkout" at bounding box center [615, 344] width 233 height 12
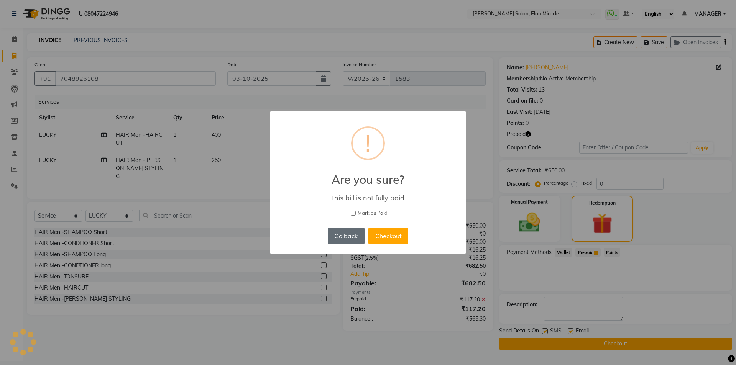
click at [339, 236] on button "Go back" at bounding box center [346, 236] width 37 height 17
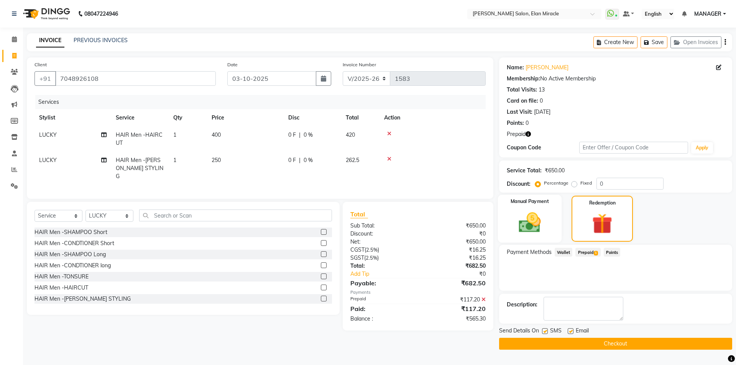
click at [543, 229] on img at bounding box center [530, 222] width 36 height 25
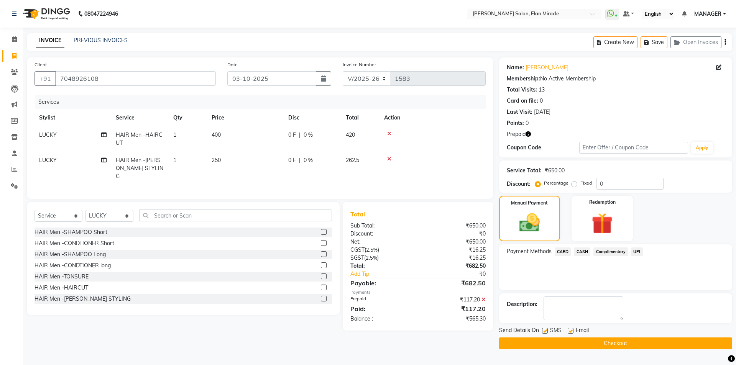
click at [640, 253] on span "UPI" at bounding box center [637, 252] width 12 height 9
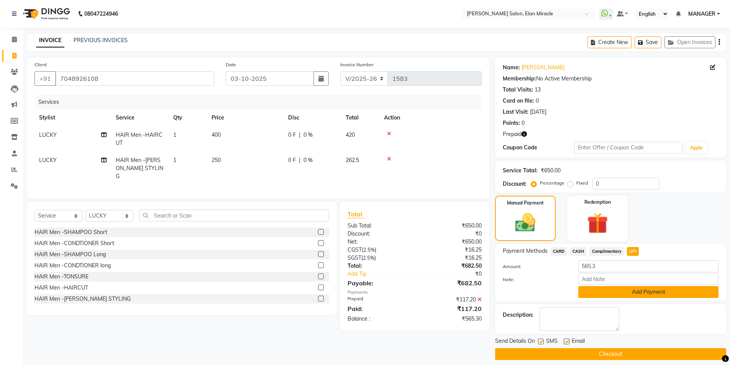
click at [646, 294] on button "Add Payment" at bounding box center [648, 292] width 140 height 12
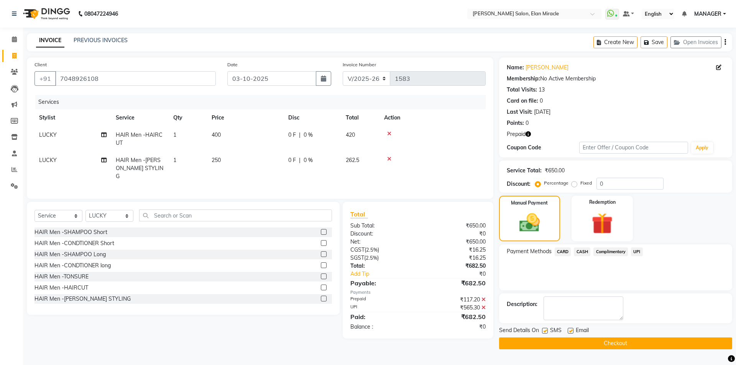
click at [655, 345] on button "Checkout" at bounding box center [615, 344] width 233 height 12
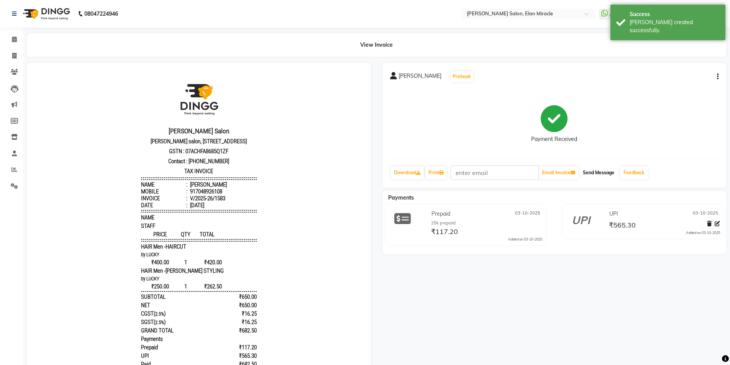
click at [599, 168] on button "Send Message" at bounding box center [599, 172] width 38 height 13
